Goal: Task Accomplishment & Management: Manage account settings

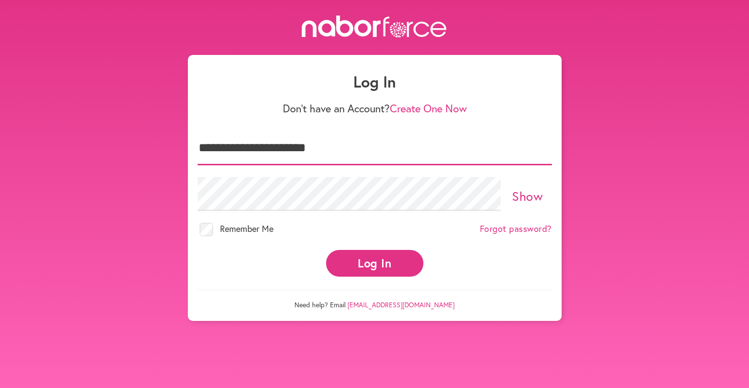
type input "**********"
click at [523, 203] on link "Show" at bounding box center [527, 196] width 31 height 17
click at [549, 193] on label "Hide" at bounding box center [527, 198] width 49 height 18
click at [529, 193] on link "Show" at bounding box center [527, 196] width 31 height 17
click at [529, 193] on link "Hide" at bounding box center [527, 196] width 27 height 17
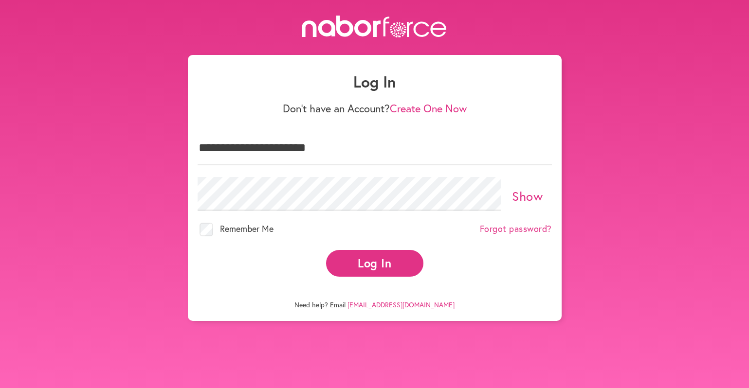
click at [406, 265] on button "Log In" at bounding box center [374, 263] width 97 height 27
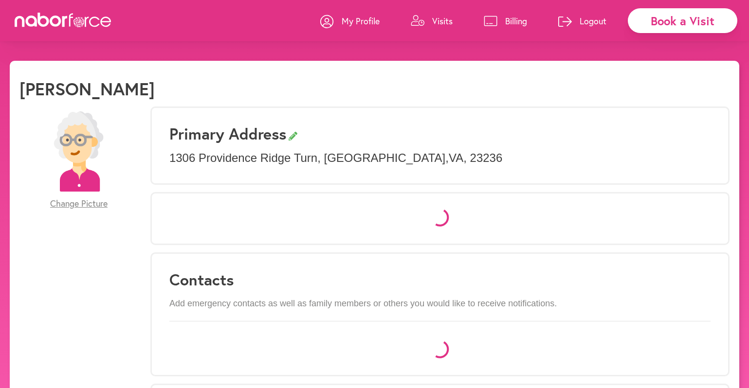
select select "*"
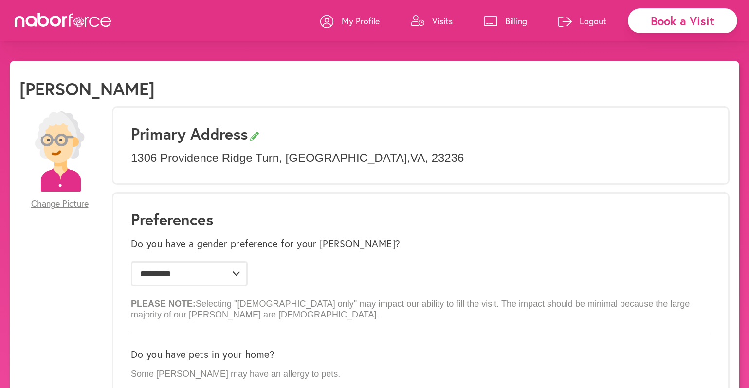
click at [506, 21] on p "Billing" at bounding box center [516, 21] width 22 height 12
